Goal: Task Accomplishment & Management: Use online tool/utility

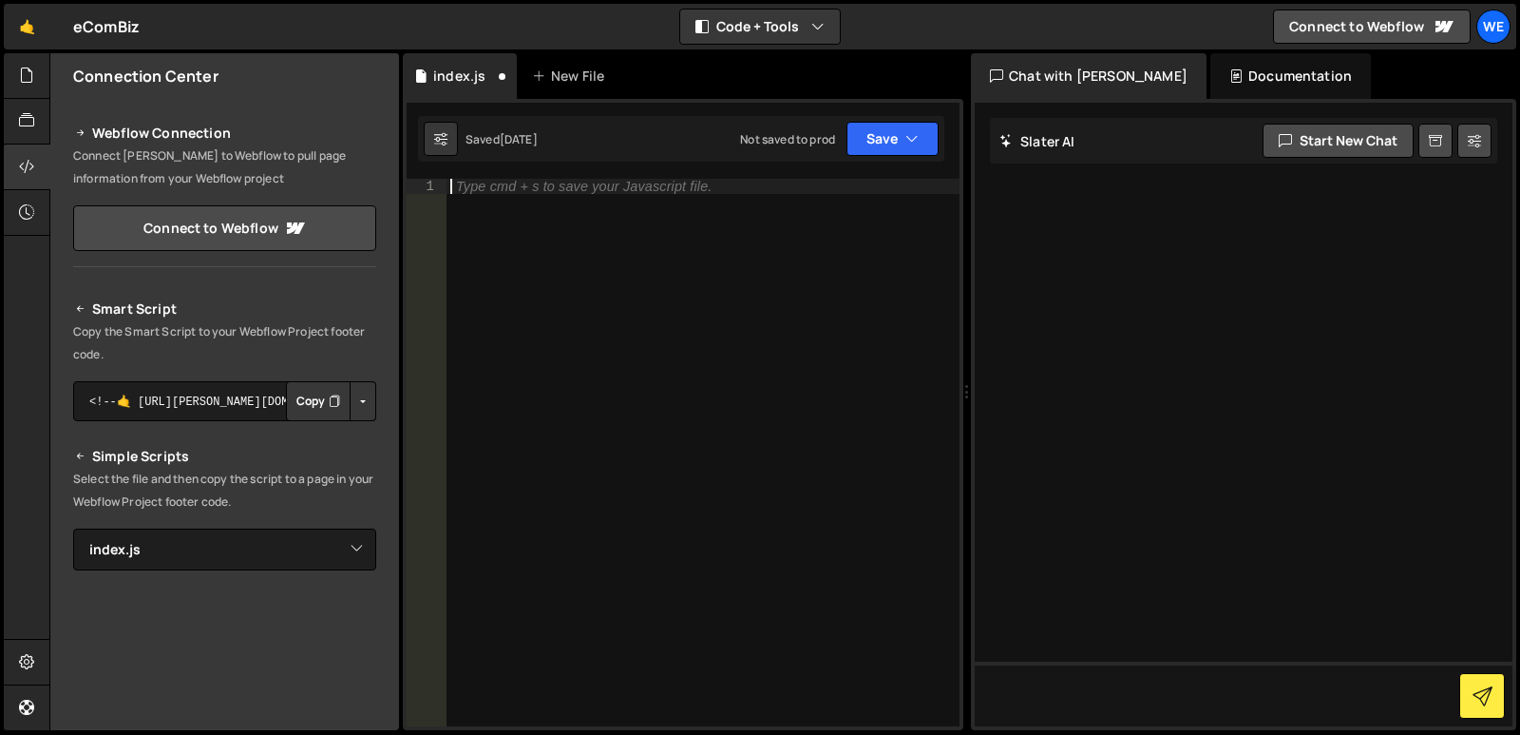
select select "47374"
drag, startPoint x: 94, startPoint y: 310, endPoint x: 204, endPoint y: 353, distance: 118.6
click at [204, 353] on div "Smart Script Copy the Smart Script to your Webflow Project footer code. <!--🤙 […" at bounding box center [224, 629] width 303 height 664
click at [204, 353] on p "Copy the Smart Script to your Webflow Project footer code." at bounding box center [224, 343] width 303 height 46
drag, startPoint x: 69, startPoint y: 327, endPoint x: 125, endPoint y: 361, distance: 65.7
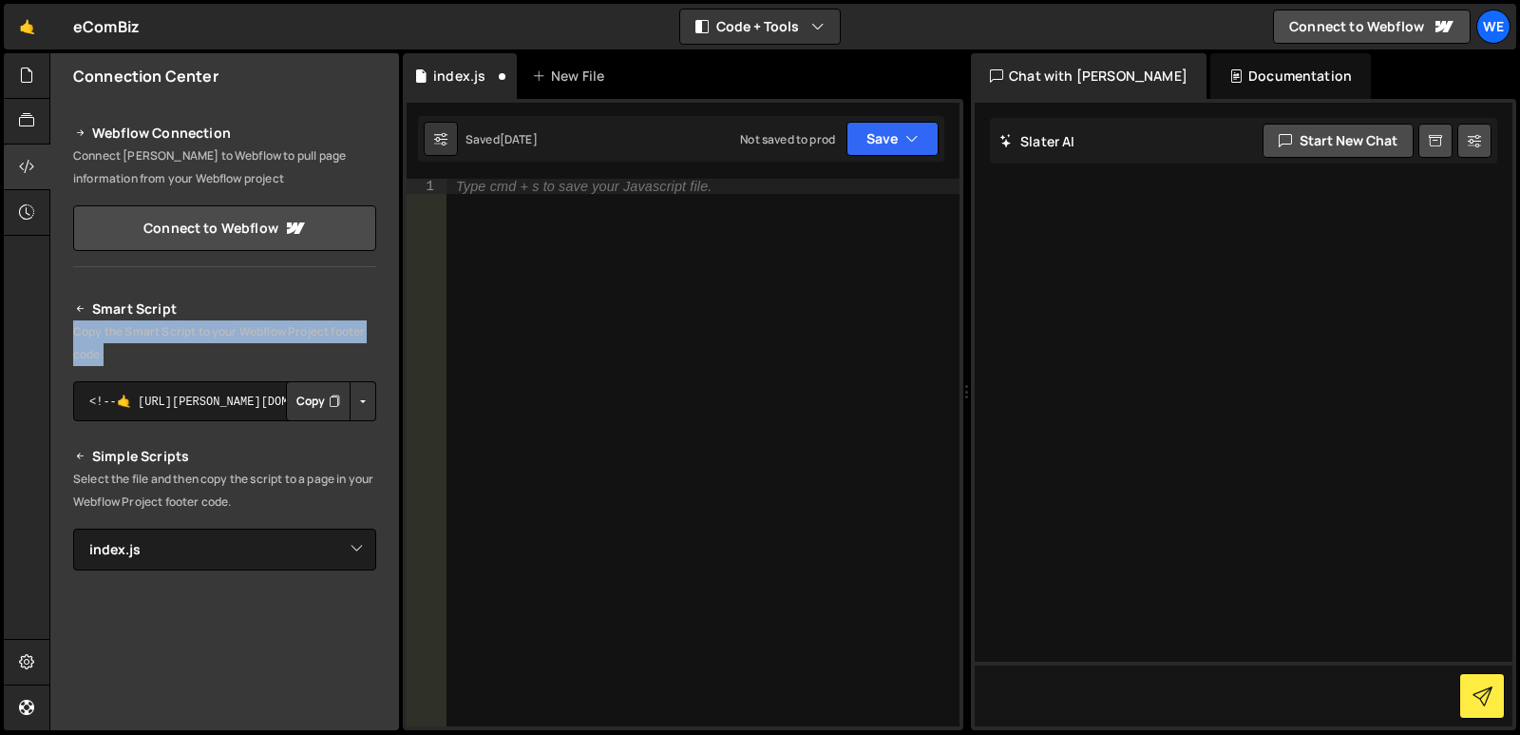
click at [125, 361] on div "Smart Script Copy the Smart Script to your Webflow Project footer code. <!--🤙 […" at bounding box center [224, 618] width 349 height 687
click at [125, 361] on p "Copy the Smart Script to your Webflow Project footer code." at bounding box center [224, 343] width 303 height 46
drag, startPoint x: 118, startPoint y: 352, endPoint x: 94, endPoint y: 309, distance: 48.9
click at [94, 309] on div "Smart Script Copy the Smart Script to your Webflow Project footer code. <!--🤙 […" at bounding box center [224, 629] width 303 height 664
click at [94, 309] on h2 "Smart Script" at bounding box center [224, 308] width 303 height 23
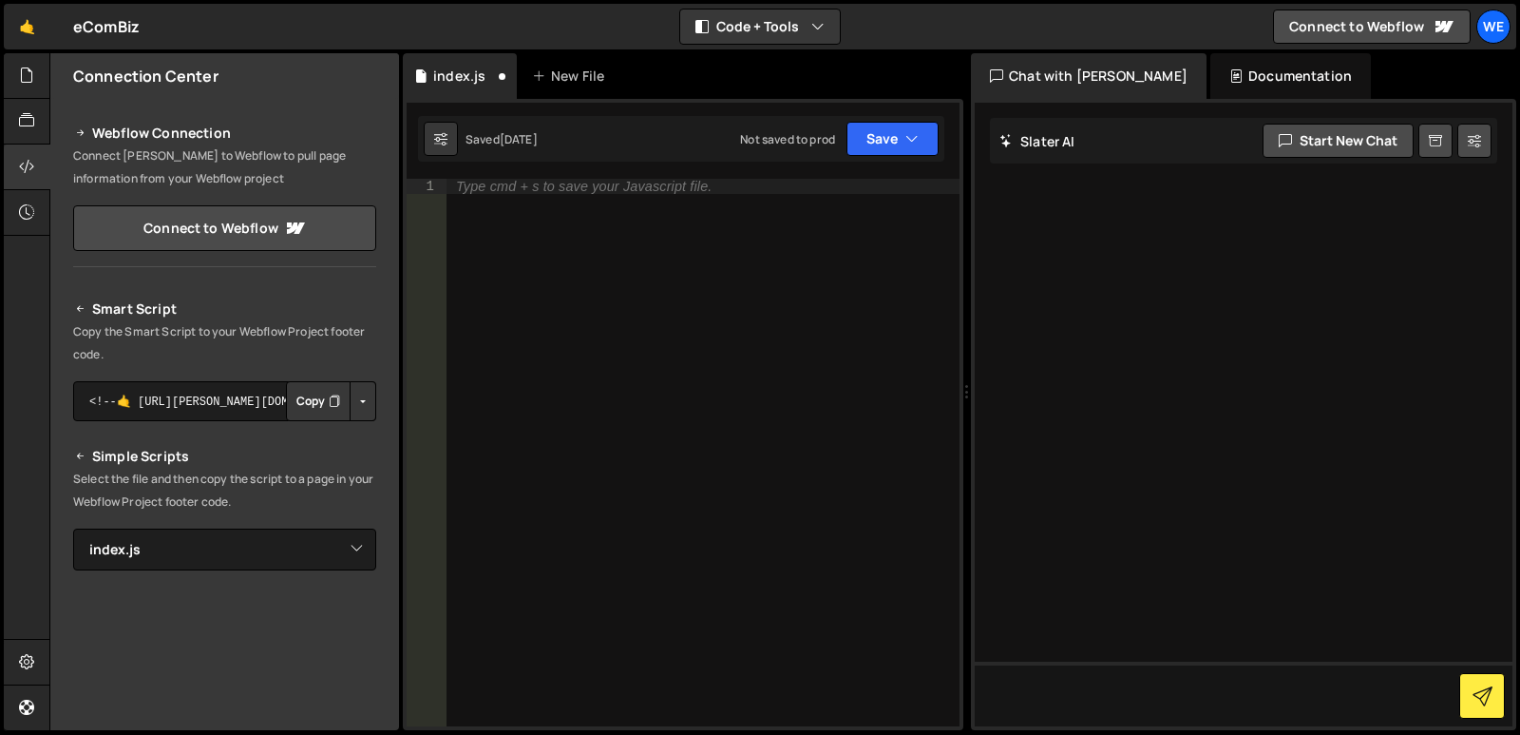
drag, startPoint x: 119, startPoint y: 362, endPoint x: 97, endPoint y: 314, distance: 53.2
click at [97, 314] on div "Smart Script Copy the Smart Script to your Webflow Project footer code. <!--🤙 […" at bounding box center [224, 629] width 303 height 664
click at [97, 314] on h2 "Smart Script" at bounding box center [224, 308] width 303 height 23
click at [92, 307] on h2 "Smart Script" at bounding box center [224, 308] width 303 height 23
click at [89, 308] on h2 "Smart Script" at bounding box center [224, 308] width 303 height 23
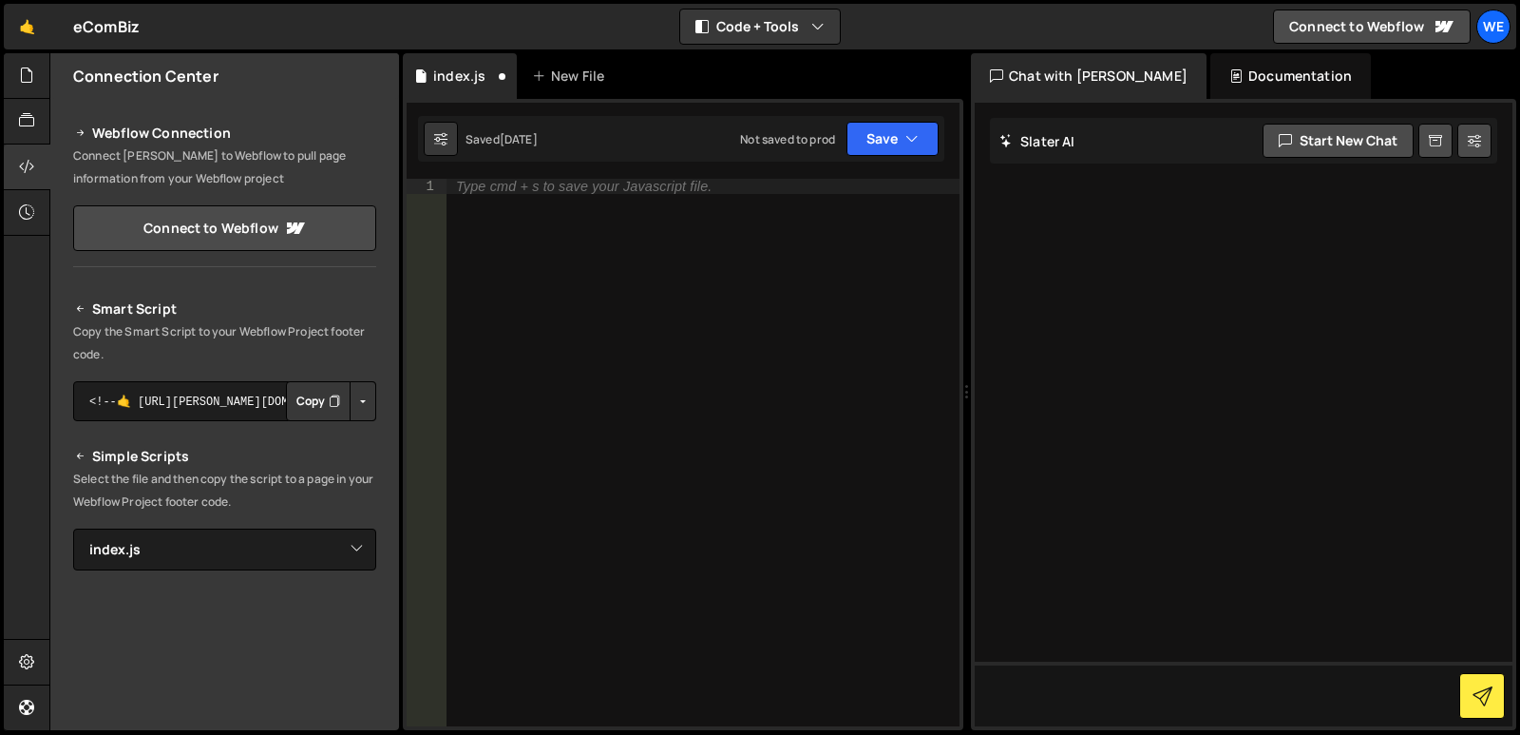
drag, startPoint x: 92, startPoint y: 306, endPoint x: 111, endPoint y: 351, distance: 48.5
click at [111, 351] on div "Smart Script Copy the Smart Script to your Webflow Project footer code. <!--🤙 […" at bounding box center [224, 629] width 303 height 664
click at [111, 351] on p "Copy the Smart Script to your Webflow Project footer code." at bounding box center [224, 343] width 303 height 46
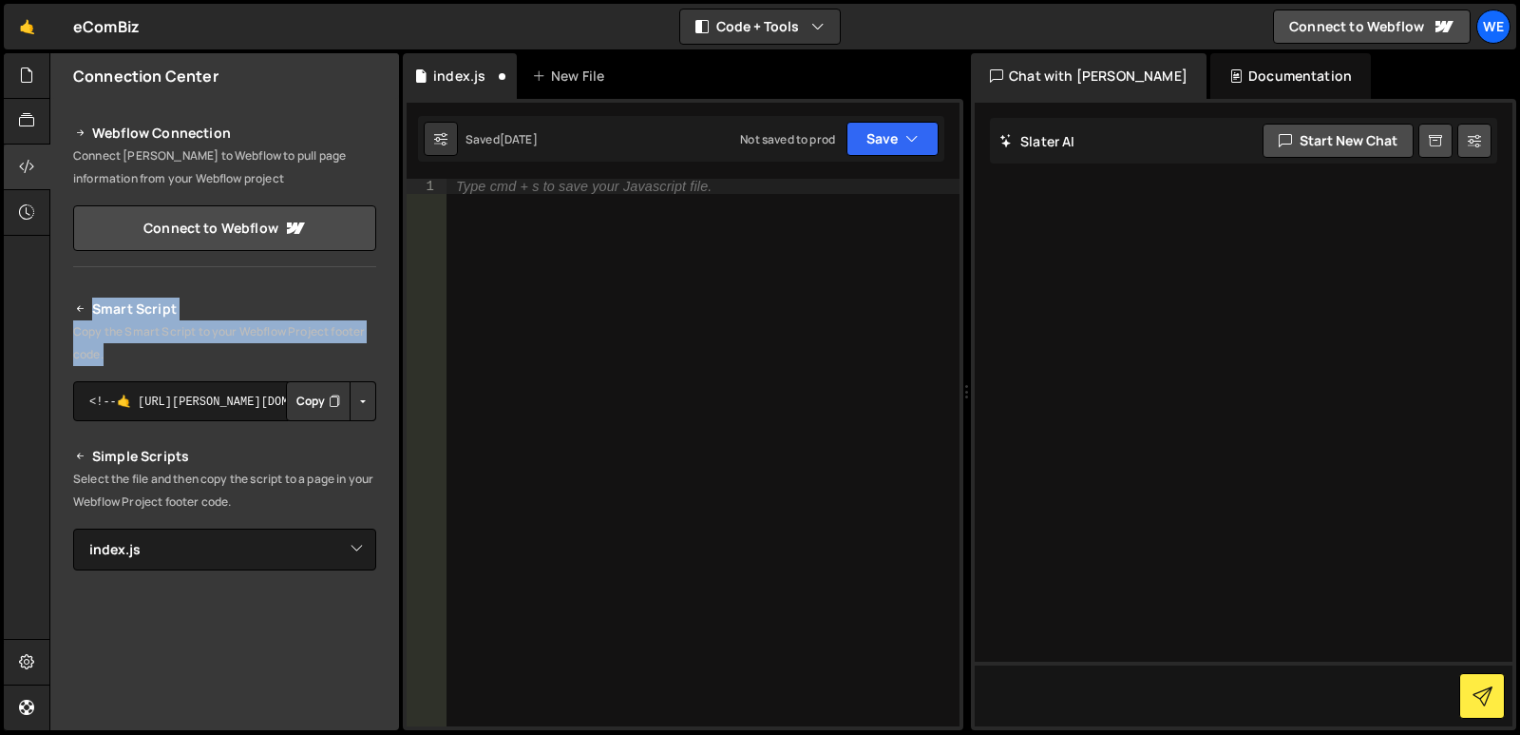
drag, startPoint x: 144, startPoint y: 347, endPoint x: 89, endPoint y: 307, distance: 68.0
click at [89, 307] on div "Smart Script Copy the Smart Script to your Webflow Project footer code. <!--🤙 […" at bounding box center [224, 629] width 303 height 664
click at [89, 307] on h2 "Smart Script" at bounding box center [224, 308] width 303 height 23
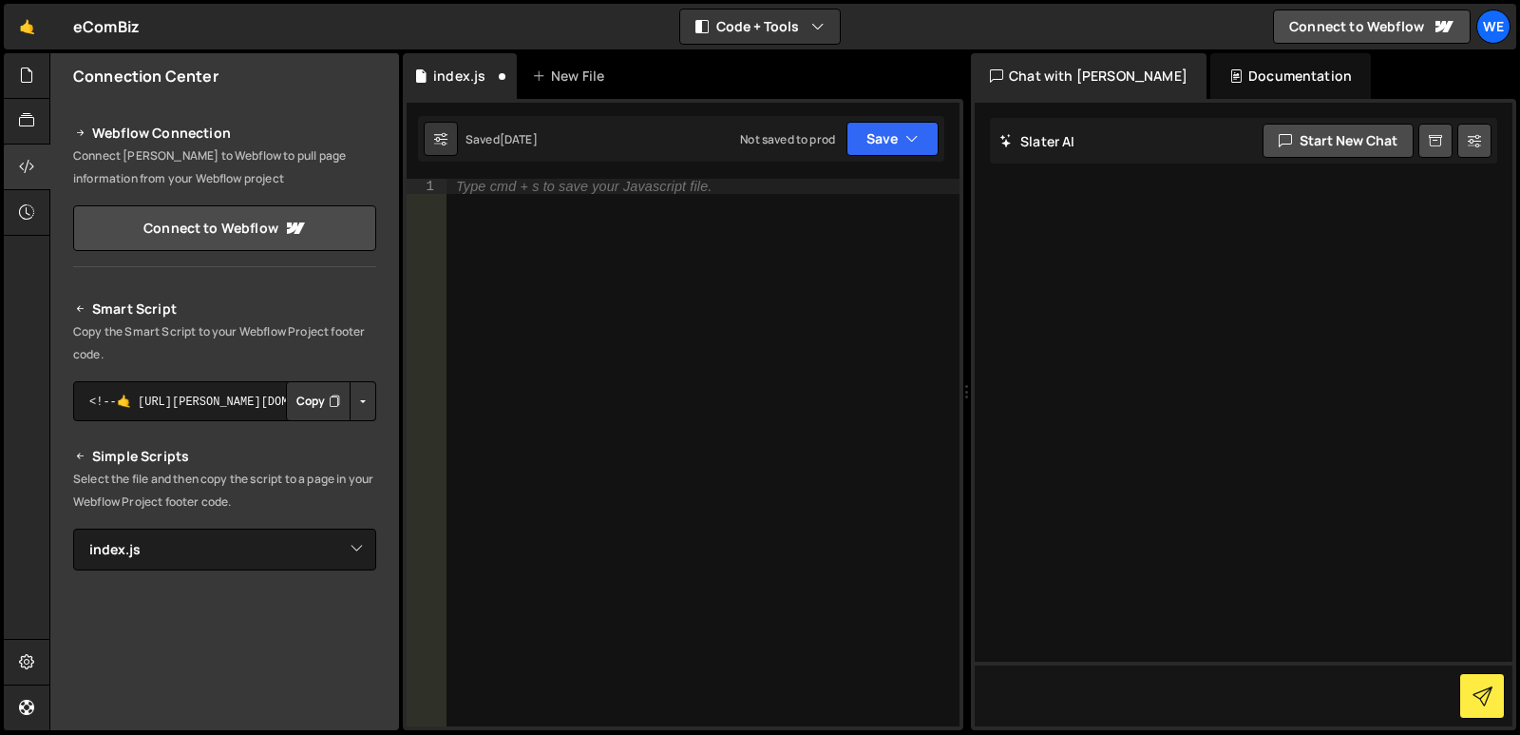
drag, startPoint x: 124, startPoint y: 355, endPoint x: 100, endPoint y: 307, distance: 54.0
click at [100, 307] on div "Smart Script Copy the Smart Script to your Webflow Project footer code. <!--🤙 […" at bounding box center [224, 629] width 303 height 664
click at [100, 307] on h2 "Smart Script" at bounding box center [224, 308] width 303 height 23
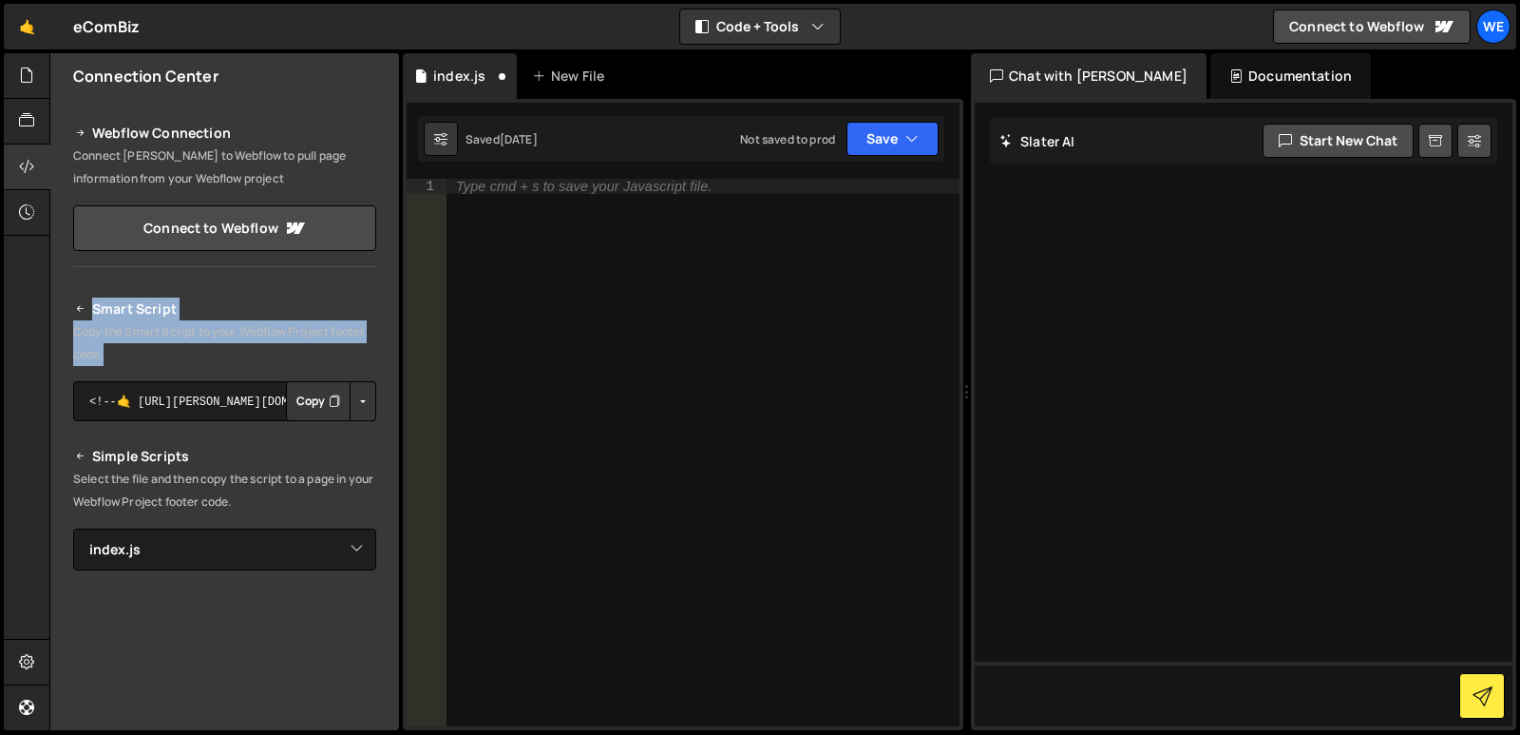
drag, startPoint x: 99, startPoint y: 335, endPoint x: 84, endPoint y: 301, distance: 37.4
click at [84, 301] on div "Smart Script Copy the Smart Script to your Webflow Project footer code. <!--🤙 […" at bounding box center [224, 629] width 303 height 664
click at [124, 361] on p "Copy the Smart Script to your Webflow Project footer code." at bounding box center [224, 343] width 303 height 46
click at [118, 358] on p "Copy the Smart Script to your Webflow Project footer code." at bounding box center [224, 343] width 303 height 46
drag, startPoint x: 127, startPoint y: 352, endPoint x: 79, endPoint y: 312, distance: 62.8
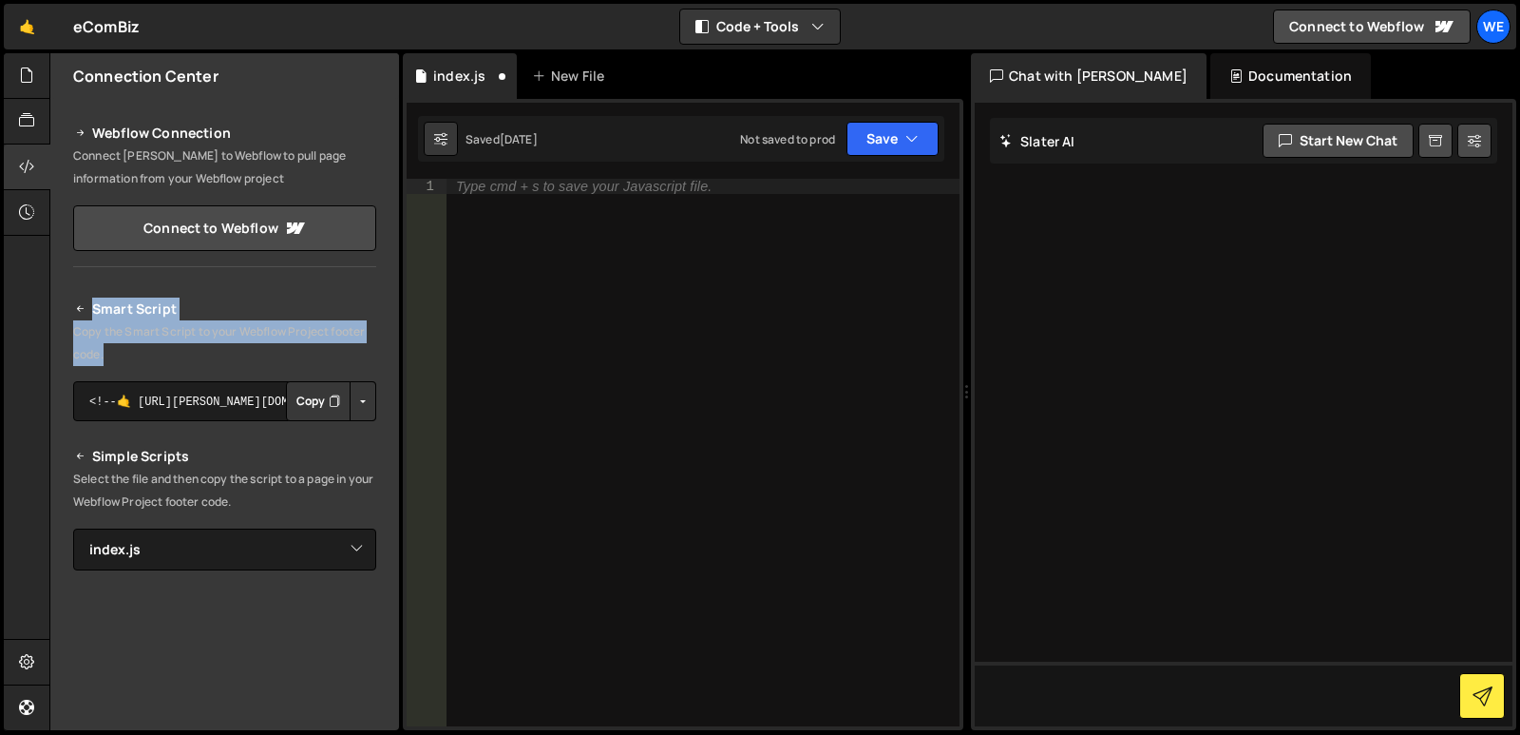
click at [79, 312] on div "Smart Script Copy the Smart Script to your Webflow Project footer code. <!--🤙 […" at bounding box center [224, 629] width 303 height 664
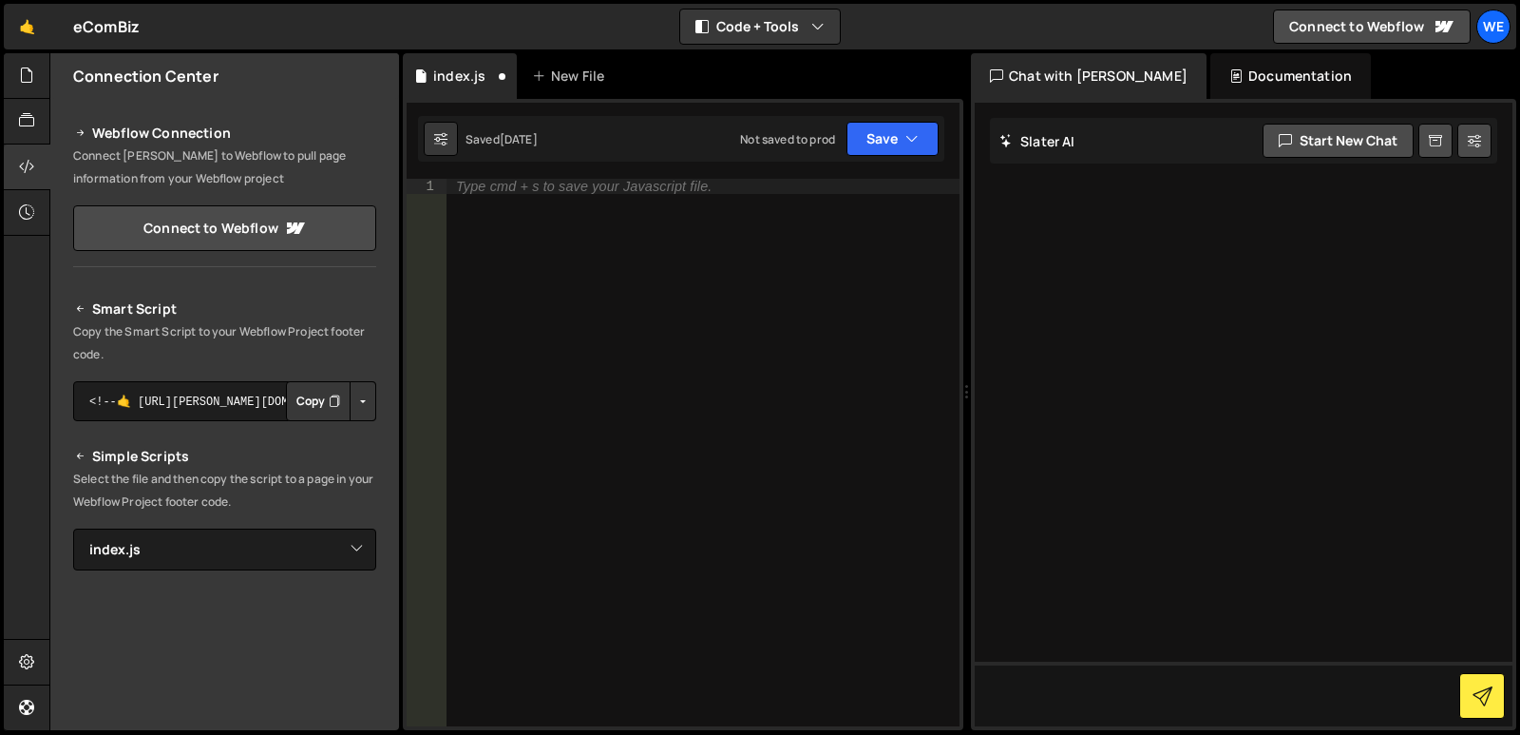
click at [151, 372] on div "Smart Script Copy the Smart Script to your Webflow Project footer code. <!--🤙 […" at bounding box center [224, 629] width 303 height 664
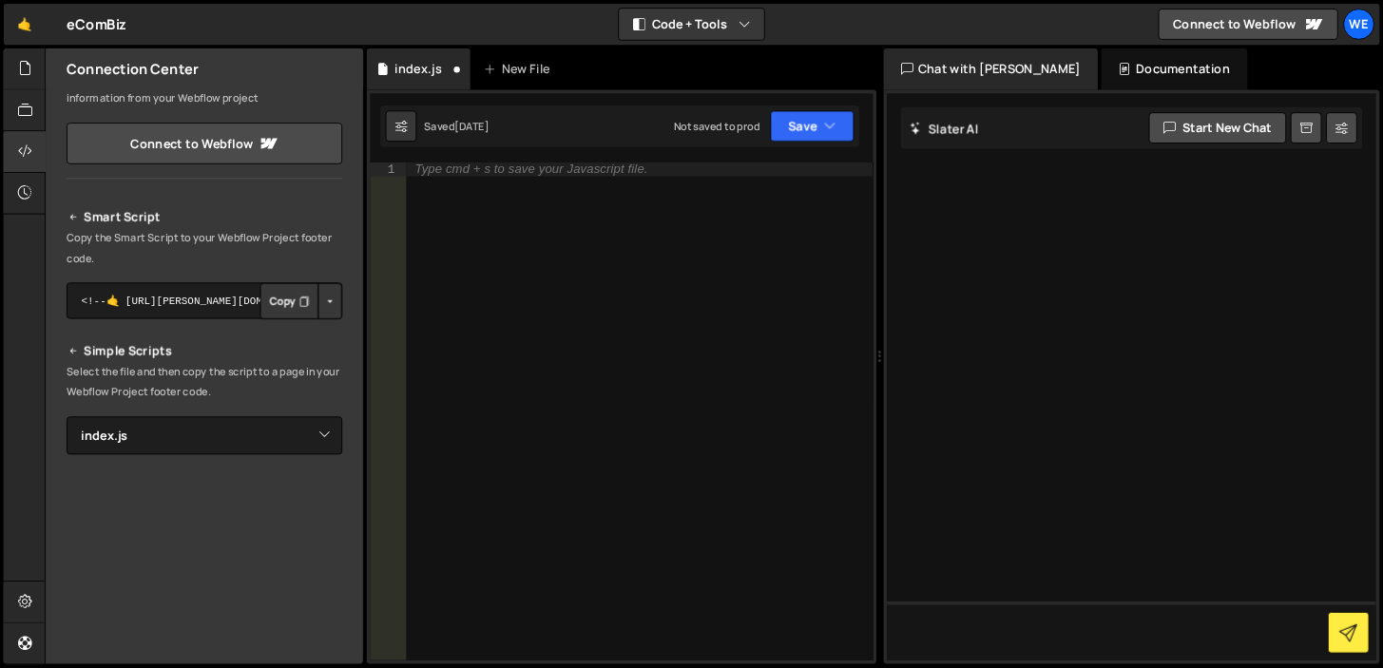
scroll to position [274, 0]
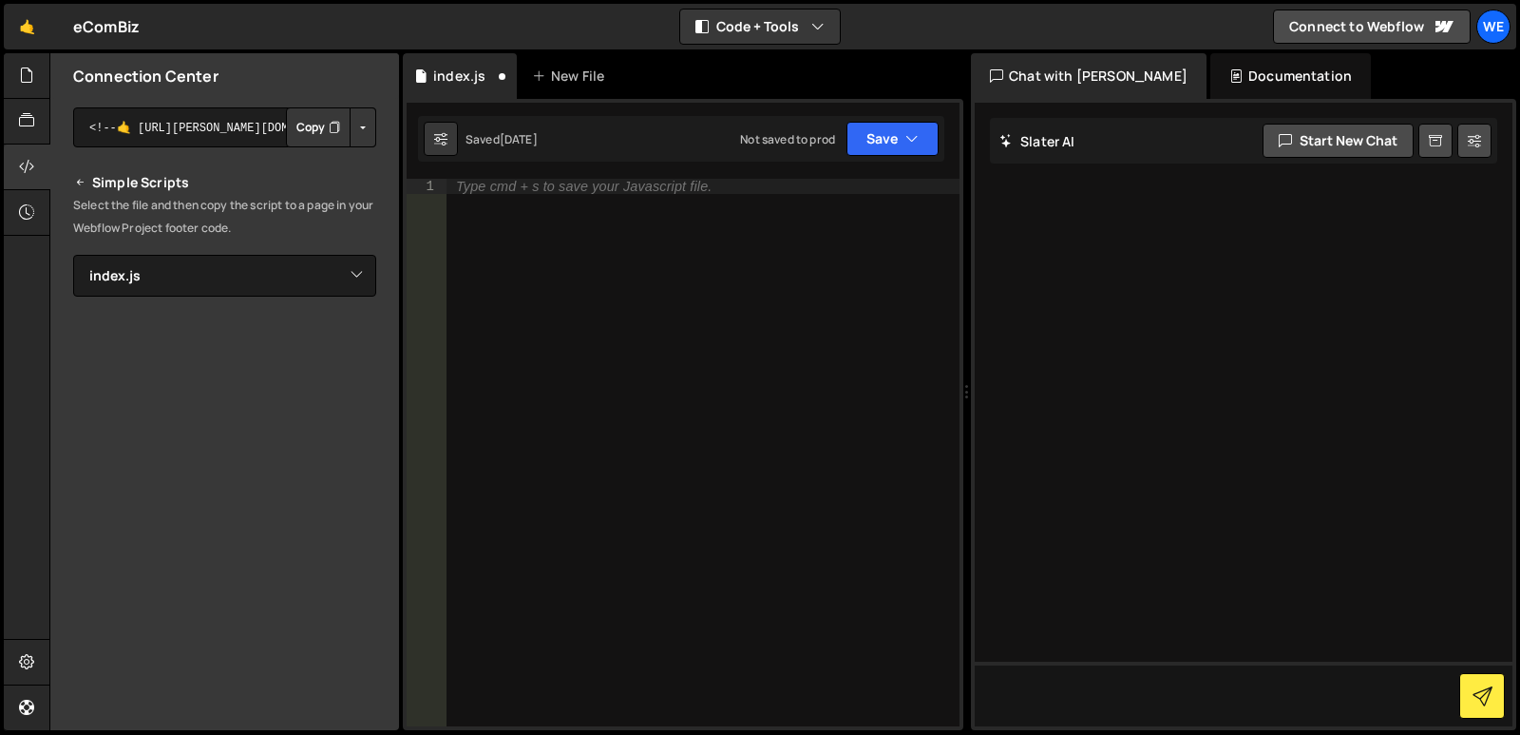
drag, startPoint x: 256, startPoint y: 231, endPoint x: 51, endPoint y: 190, distance: 208.3
click at [51, 190] on div "Smart Script Copy the Smart Script to your Webflow Project footer code. <!--🤙 […" at bounding box center [224, 344] width 349 height 687
drag, startPoint x: 95, startPoint y: 183, endPoint x: 267, endPoint y: 227, distance: 177.5
click at [267, 227] on div "Smart Script Copy the Smart Script to your Webflow Project footer code. <!--🤙 […" at bounding box center [224, 356] width 303 height 664
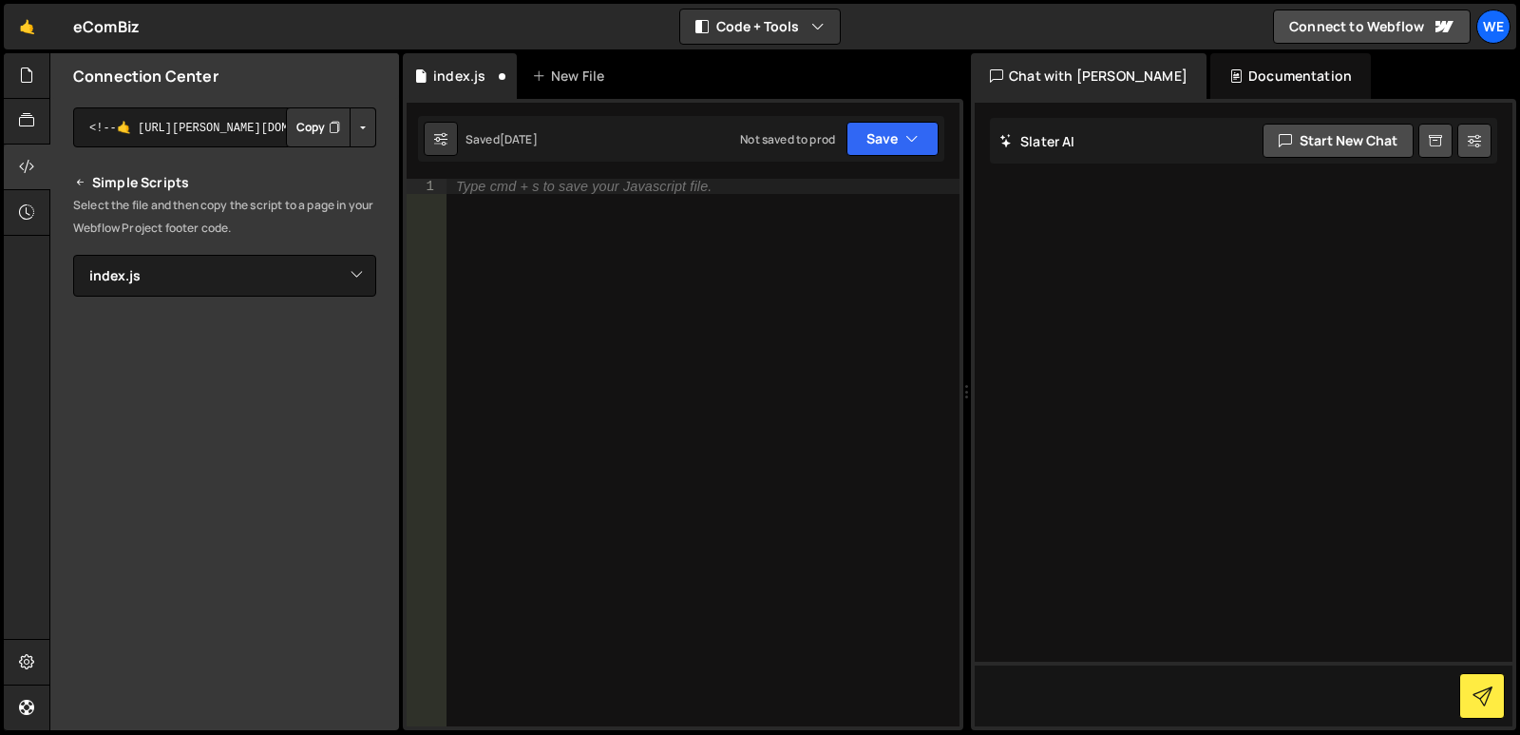
click at [296, 228] on p "Select the file and then copy the script to a page in your Webflow Project foot…" at bounding box center [224, 217] width 303 height 46
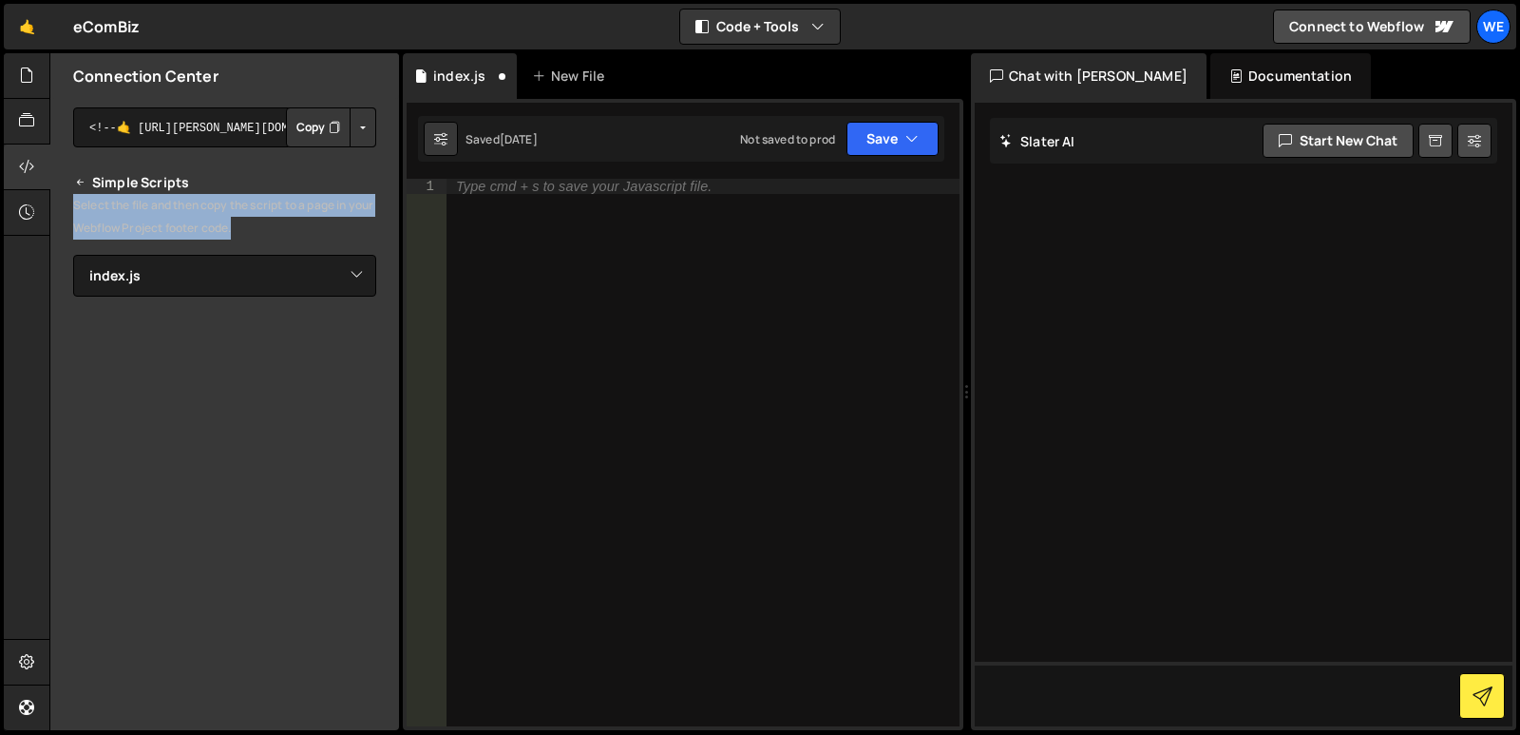
click at [296, 228] on p "Select the file and then copy the script to a page in your Webflow Project foot…" at bounding box center [224, 217] width 303 height 46
click at [291, 216] on p "Select the file and then copy the script to a page in your Webflow Project foot…" at bounding box center [224, 217] width 303 height 46
drag, startPoint x: 264, startPoint y: 226, endPoint x: 101, endPoint y: 152, distance: 179.5
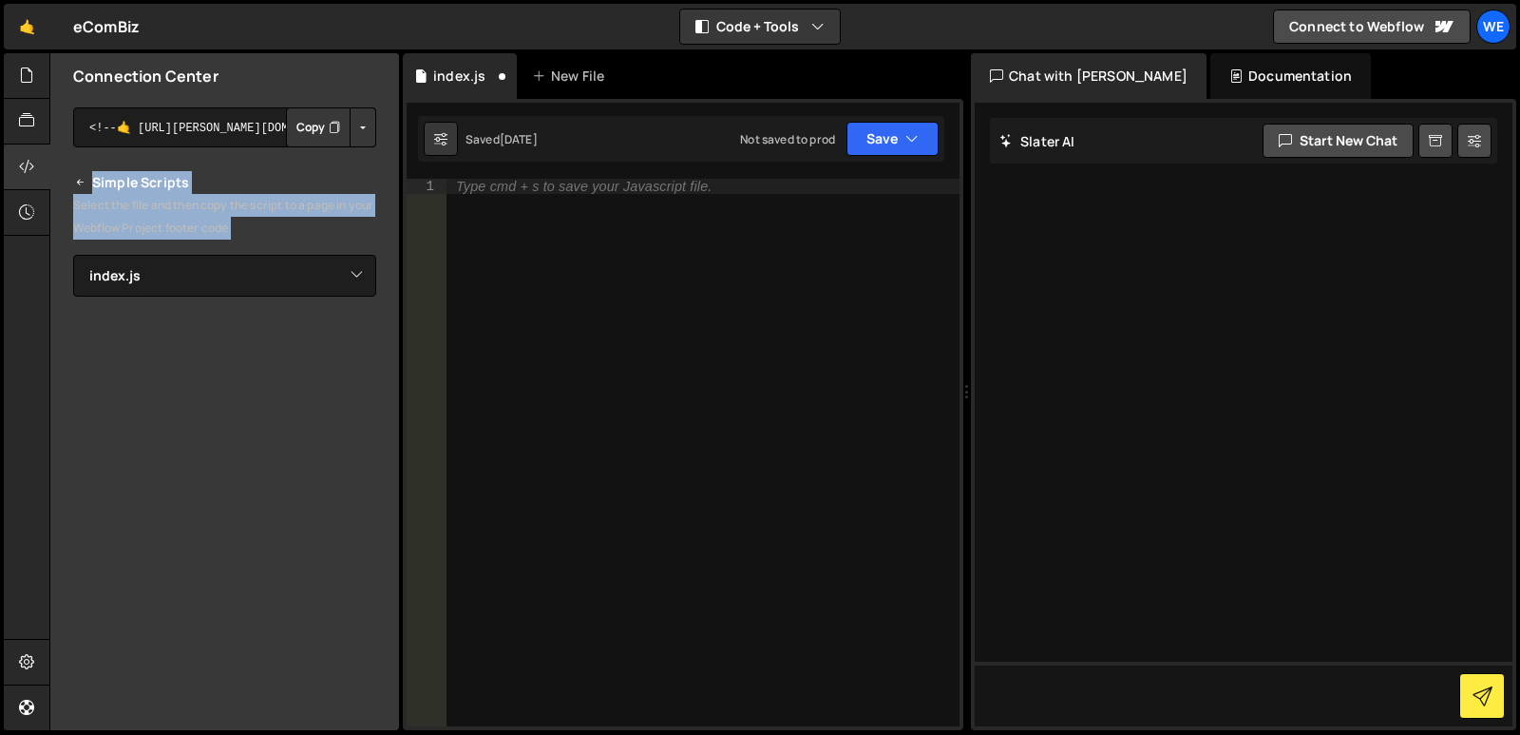
click at [97, 156] on div "Smart Script Copy the Smart Script to your Webflow Project footer code. <!--🤙 […" at bounding box center [224, 356] width 303 height 664
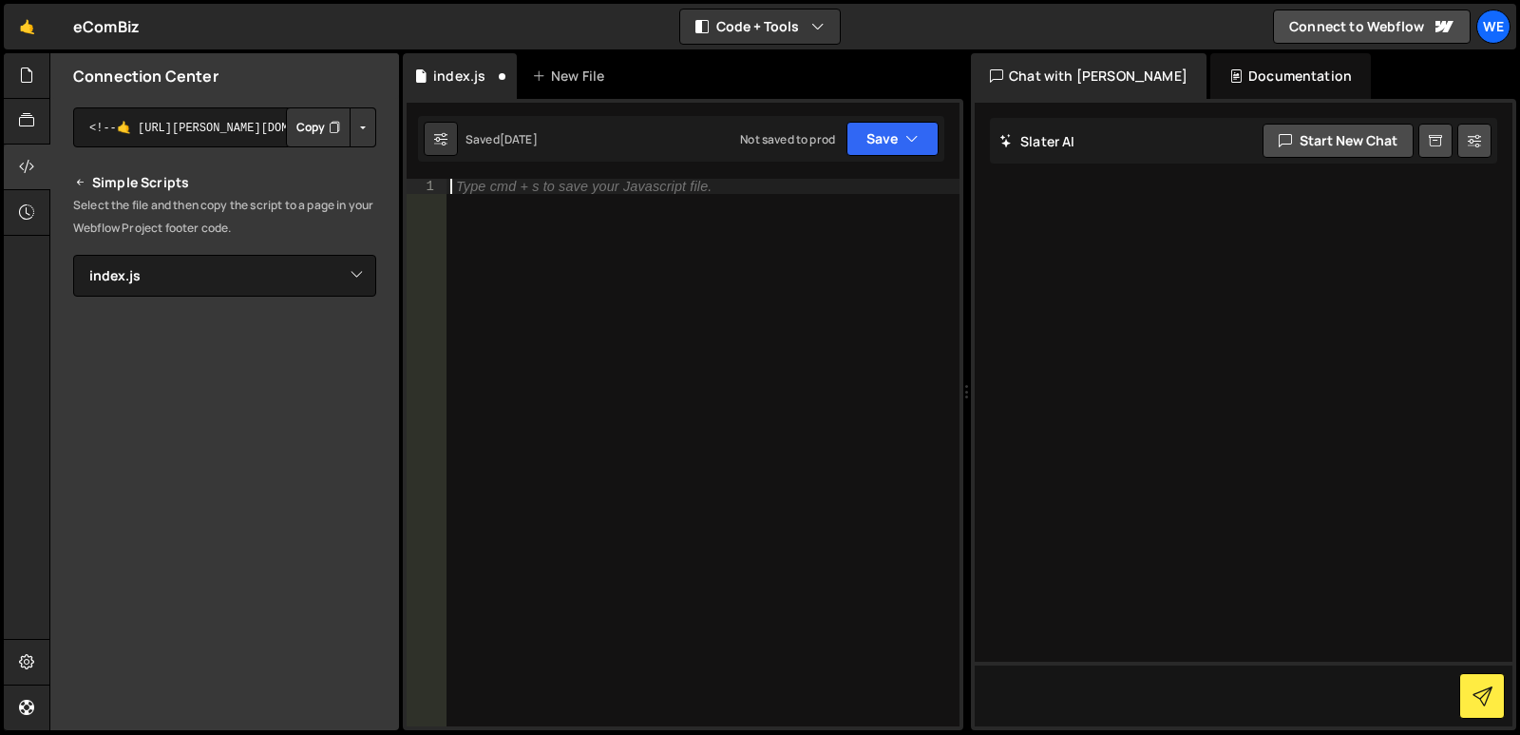
click at [627, 195] on div "Type cmd + s to save your Javascript file." at bounding box center [703, 468] width 513 height 578
